Goal: Information Seeking & Learning: Learn about a topic

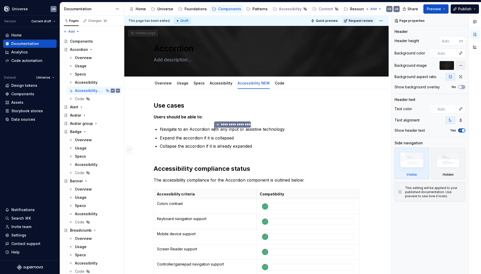
scroll to position [347, 0]
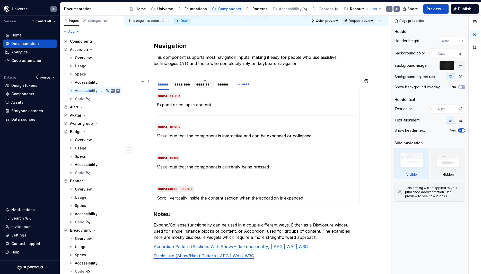
click at [206, 85] on div "*******" at bounding box center [204, 84] width 16 height 5
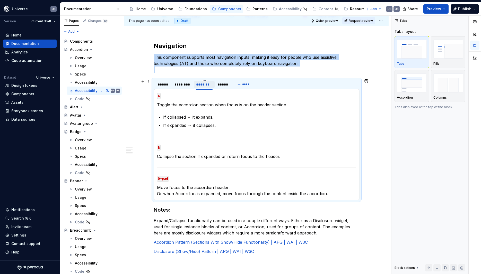
scroll to position [0, 0]
click at [182, 155] on p "Collapse the section if expanded or return focus to the header." at bounding box center [256, 157] width 199 height 6
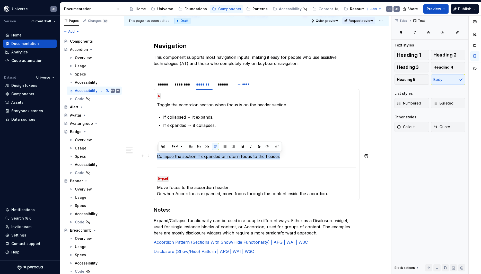
drag, startPoint x: 283, startPoint y: 157, endPoint x: 159, endPoint y: 158, distance: 124.5
click at [159, 158] on p "Collapse the section if expanded or return focus to the header." at bounding box center [256, 157] width 199 height 6
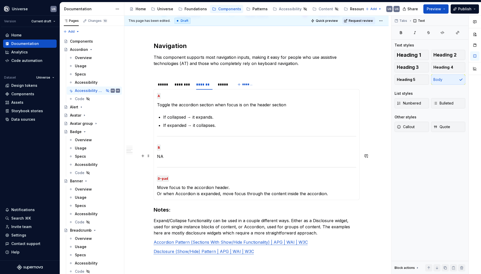
click at [227, 152] on section-item-column "A Toggle the accordion section when focus is on the header section If collapsed…" at bounding box center [256, 145] width 199 height 104
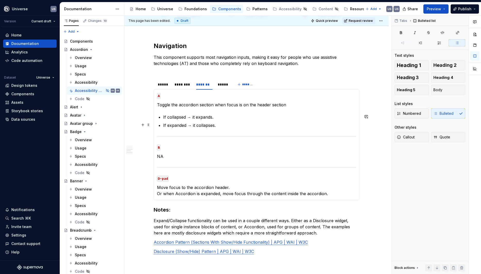
click at [239, 123] on p "If expanded → it collapses." at bounding box center [259, 125] width 193 height 6
click at [226, 86] on div "*****" at bounding box center [223, 84] width 11 height 5
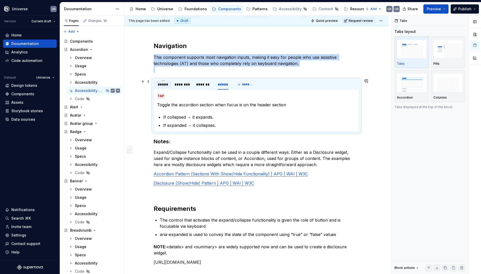
click at [162, 84] on div "*****" at bounding box center [164, 84] width 12 height 5
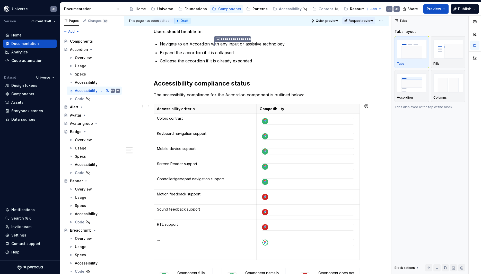
scroll to position [79, 0]
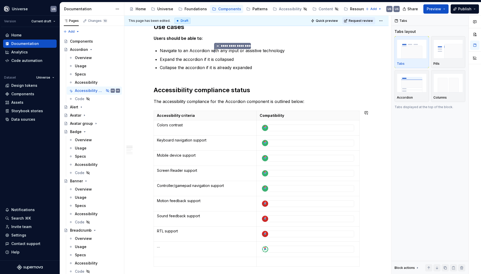
type textarea "*"
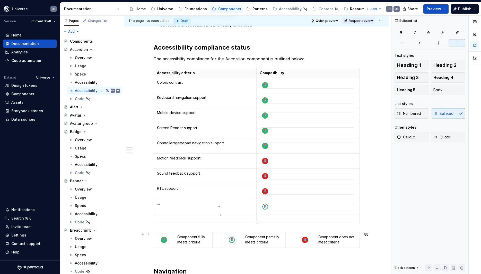
scroll to position [102, 0]
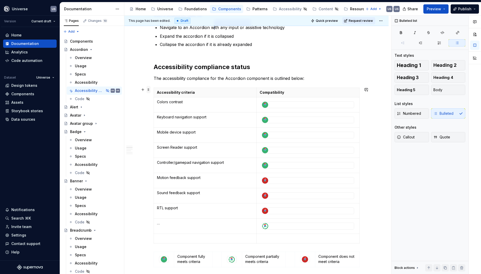
click at [150, 91] on span at bounding box center [148, 89] width 4 height 7
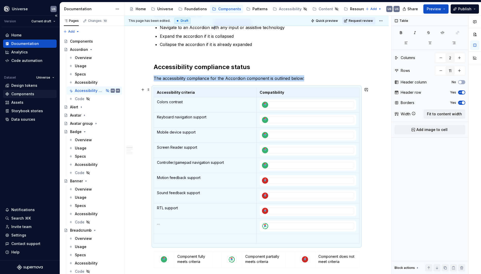
click at [31, 94] on div "Components" at bounding box center [22, 94] width 23 height 5
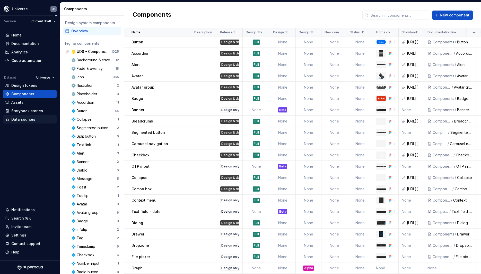
click at [28, 116] on div "Data sources" at bounding box center [29, 119] width 53 height 8
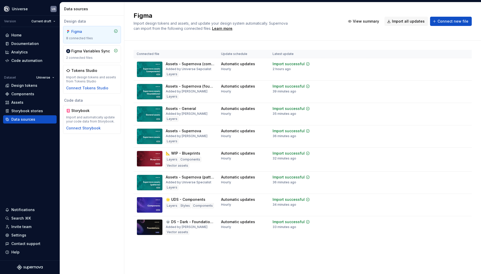
click at [93, 21] on div "Design data" at bounding box center [92, 21] width 58 height 5
